Goal: Register for event/course

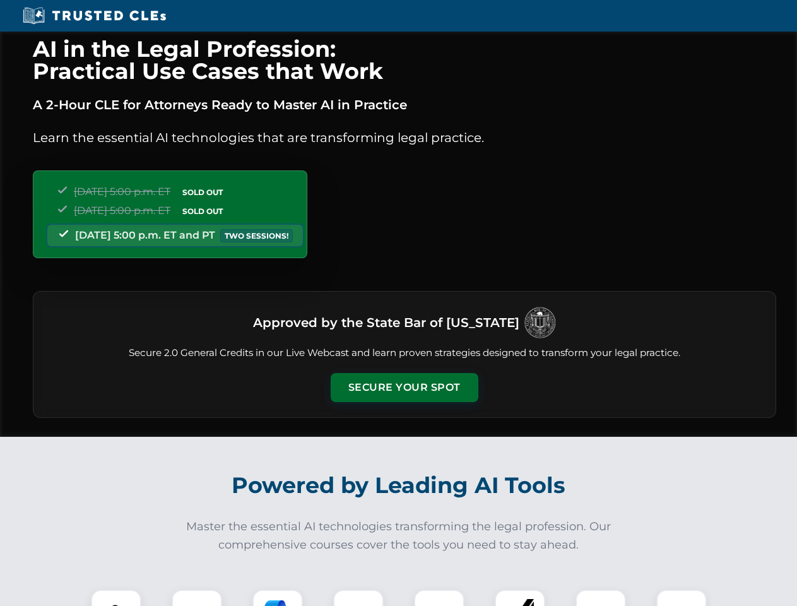
click at [404, 388] on button "Secure Your Spot" at bounding box center [405, 387] width 148 height 29
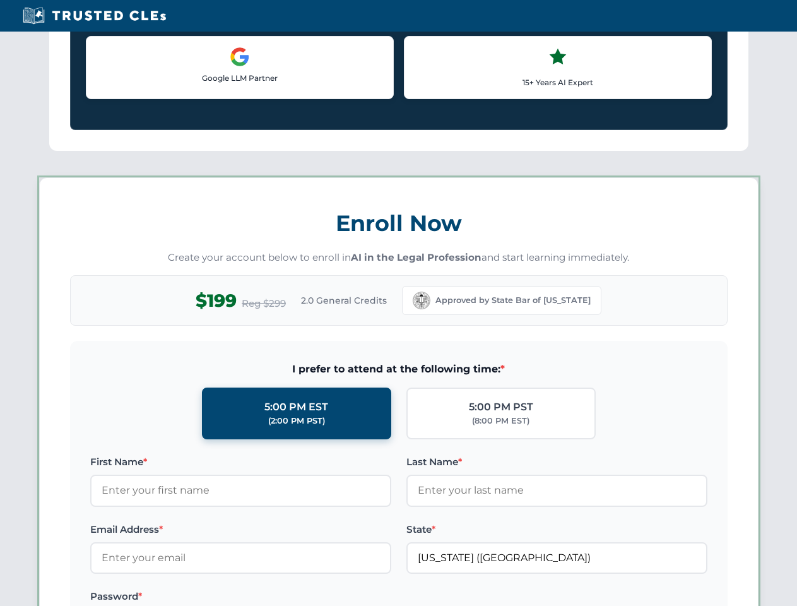
click at [197, 598] on label "Password *" at bounding box center [240, 596] width 301 height 15
click at [278, 598] on label "Password *" at bounding box center [240, 596] width 301 height 15
click at [359, 598] on label "Password *" at bounding box center [240, 596] width 301 height 15
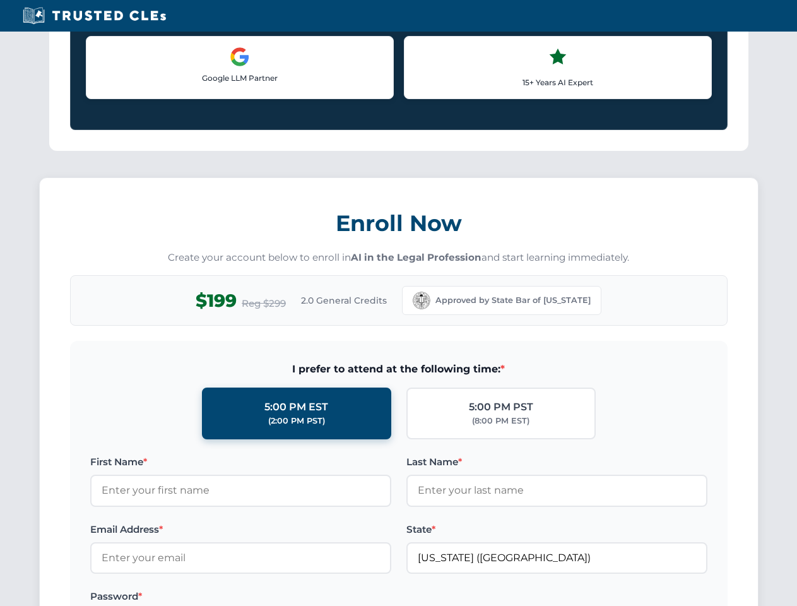
scroll to position [1239, 0]
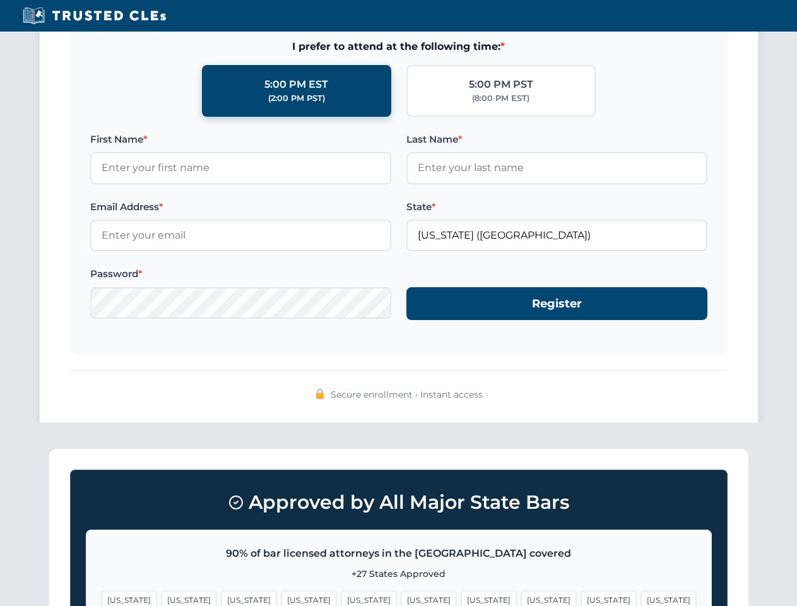
click at [439, 598] on div "Approved by All Major State Bars 90% of bar licensed attorneys in the [GEOGRAPH…" at bounding box center [398, 579] width 699 height 260
click at [581, 598] on span "[US_STATE]" at bounding box center [608, 600] width 55 height 18
